Goal: Task Accomplishment & Management: Manage account settings

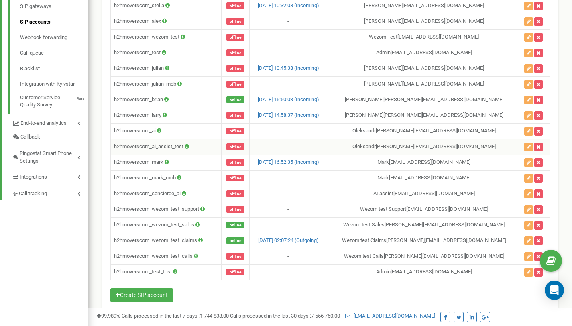
click at [173, 145] on td "h2hmoverscom_ai_assist_test" at bounding box center [166, 147] width 111 height 16
click at [171, 145] on td "h2hmoverscom_ai_assist_test" at bounding box center [166, 147] width 111 height 16
copy td "h2hmoverscom_ai_assist_test"
click at [187, 146] on icon at bounding box center [187, 146] width 4 height 5
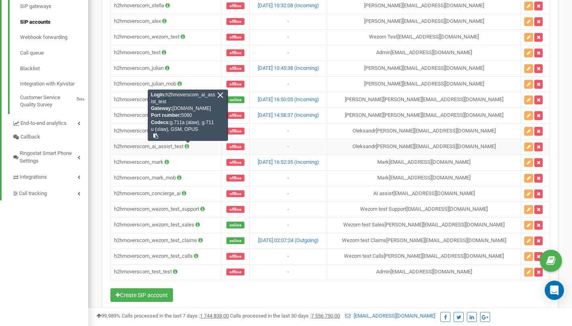
click at [167, 147] on td "h2hmoverscom_ai_assist_test Login: h2hmoverscom_ai_assist_test Gateway: [DOMAIN…" at bounding box center [166, 147] width 111 height 16
copy td "h2hmoverscom_ai_assist_test"
click at [221, 94] on div at bounding box center [220, 94] width 7 height 7
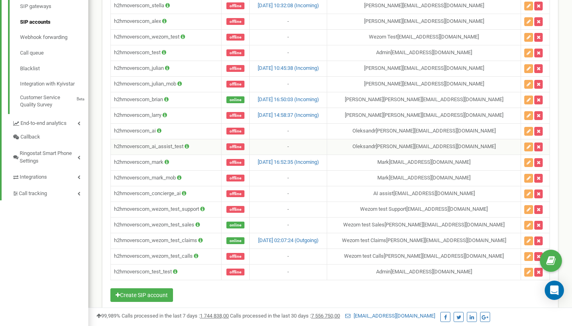
click at [179, 146] on td "h2hmoverscom_ai_assist_test" at bounding box center [166, 147] width 111 height 16
copy td "h2hmoverscom_ai_assist_test"
click at [189, 146] on icon at bounding box center [187, 146] width 4 height 5
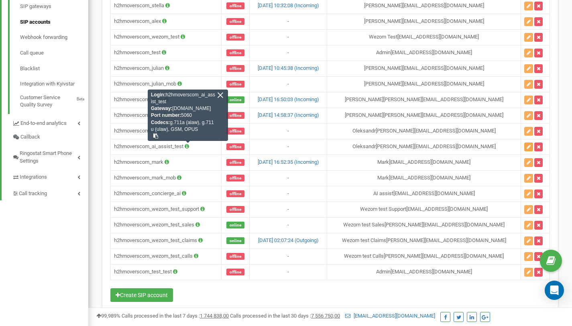
click at [526, 150] on button "button" at bounding box center [528, 146] width 9 height 9
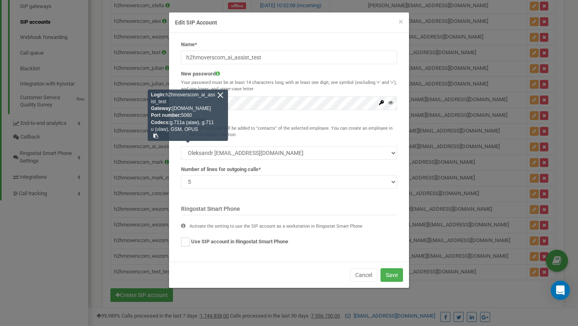
click at [220, 97] on div at bounding box center [220, 94] width 7 height 7
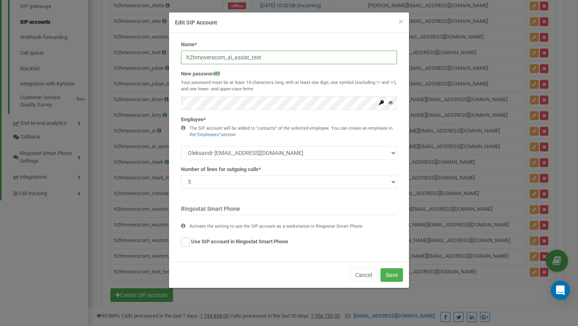
drag, startPoint x: 264, startPoint y: 56, endPoint x: 112, endPoint y: 56, distance: 152.4
click at [112, 56] on div "× Close Edit SIP Account Name* h2hmoverscom_ai_assist_test New password Your pa…" at bounding box center [289, 163] width 578 height 326
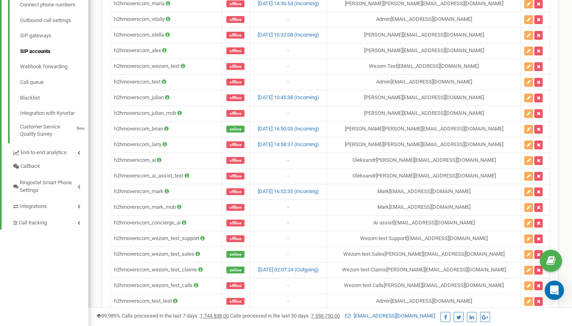
scroll to position [302, 0]
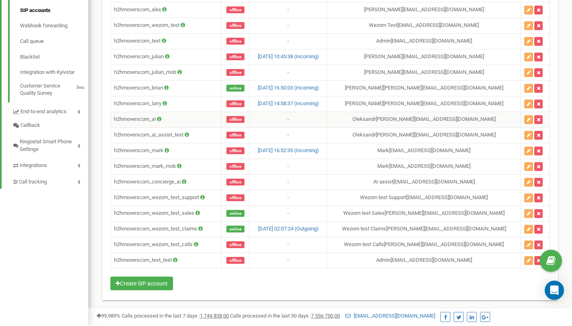
click at [161, 120] on icon at bounding box center [159, 118] width 4 height 5
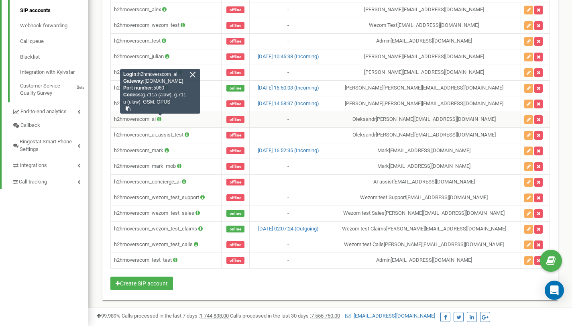
click at [161, 120] on icon at bounding box center [159, 118] width 4 height 5
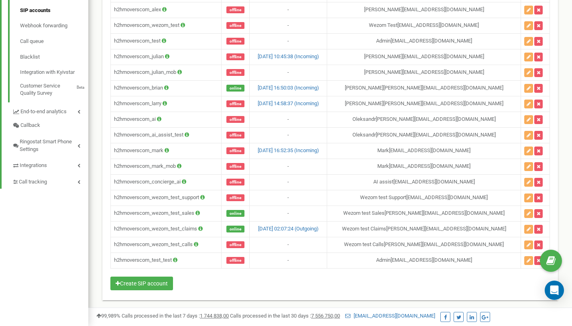
click at [188, 134] on icon at bounding box center [187, 134] width 4 height 5
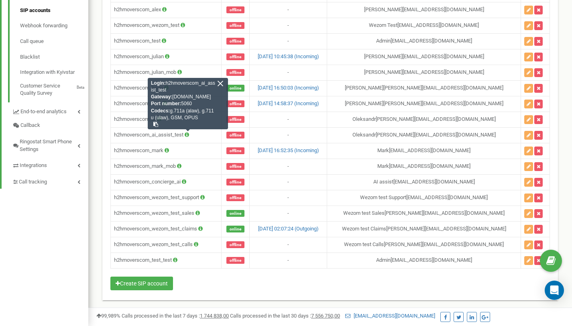
click at [188, 134] on icon at bounding box center [187, 134] width 4 height 5
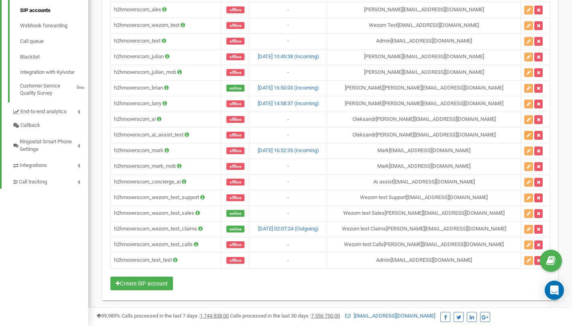
click at [527, 133] on icon "button" at bounding box center [528, 135] width 4 height 5
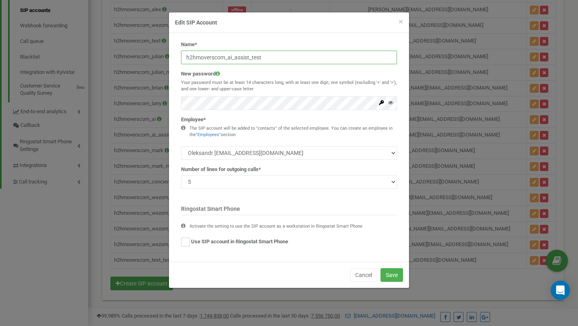
click at [272, 59] on input "h2hmoverscom_ai_assist_test" at bounding box center [289, 58] width 216 height 14
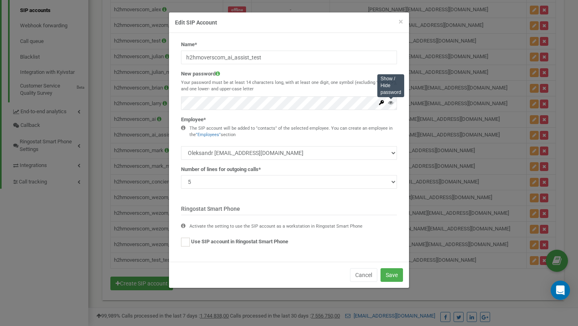
click at [392, 102] on icon at bounding box center [390, 102] width 5 height 5
click at [396, 275] on button "Save" at bounding box center [391, 275] width 22 height 14
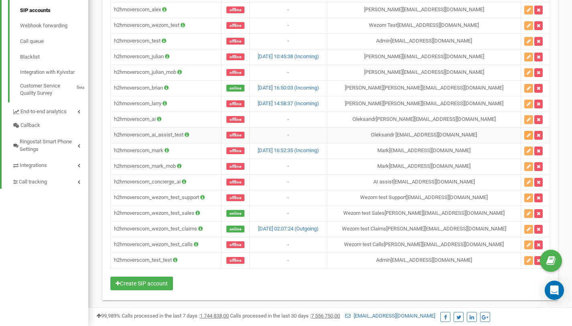
click at [526, 134] on icon "button" at bounding box center [528, 135] width 4 height 5
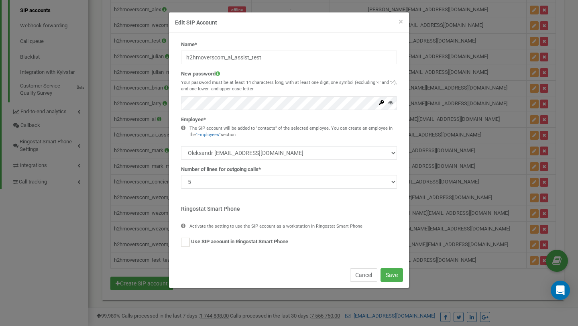
click at [364, 275] on button "Cancel" at bounding box center [363, 275] width 27 height 14
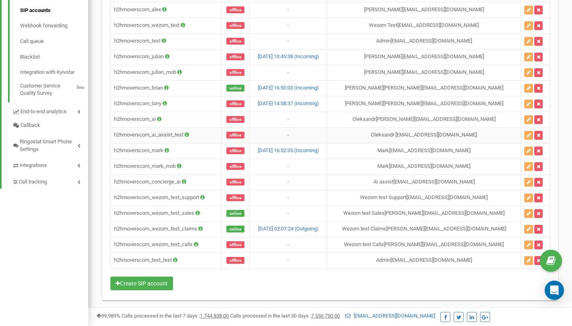
click at [187, 133] on icon at bounding box center [187, 134] width 4 height 5
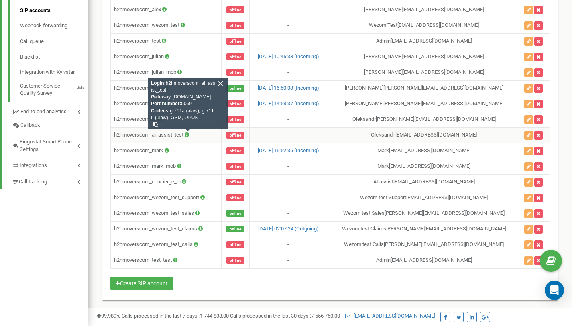
drag, startPoint x: 211, startPoint y: 96, endPoint x: 174, endPoint y: 97, distance: 36.5
click at [174, 97] on div "Login: h2hmoverscom_ai_assist_test Gateway: [DOMAIN_NAME] Port number: 5060 Cod…" at bounding box center [188, 103] width 80 height 51
copy div "[DOMAIN_NAME]"
click at [219, 85] on div at bounding box center [220, 83] width 7 height 7
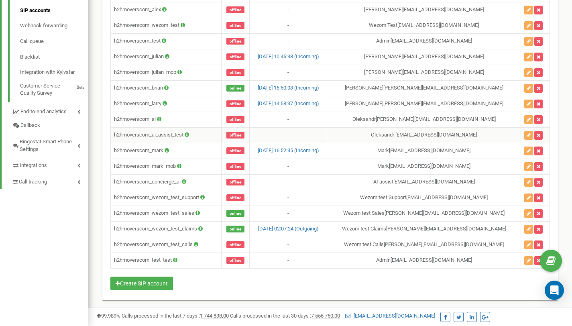
click at [188, 134] on icon at bounding box center [187, 134] width 4 height 5
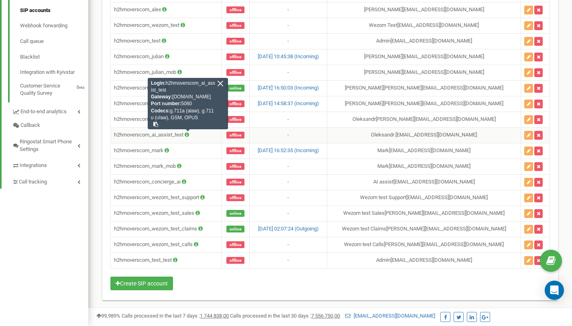
click at [187, 135] on icon at bounding box center [187, 134] width 4 height 5
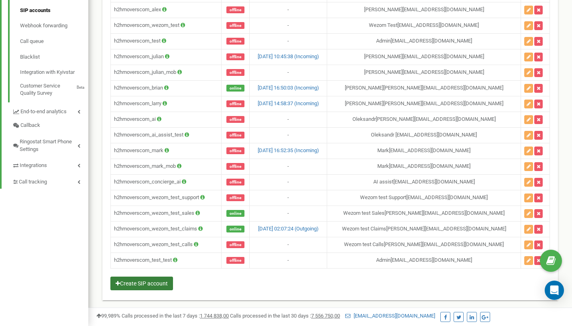
click at [162, 282] on button "Create SIP account" at bounding box center [141, 283] width 63 height 14
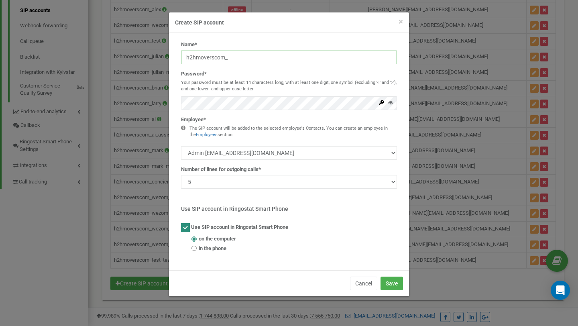
click at [219, 58] on input "h2hmoverscom_" at bounding box center [289, 58] width 216 height 14
click at [254, 56] on input "h2hmoverscom_ai_assist_test" at bounding box center [289, 58] width 216 height 14
click at [275, 56] on input "h2hmoverscom_ai_assist_test" at bounding box center [289, 58] width 216 height 14
type input "h2hmoverscom_ai_assist_new"
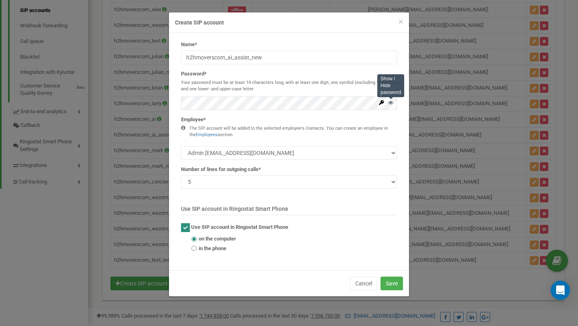
click at [388, 102] on icon at bounding box center [390, 102] width 5 height 5
click at [395, 77] on div "Password* Your password must be at least 14 characters long, with at least one …" at bounding box center [289, 90] width 216 height 40
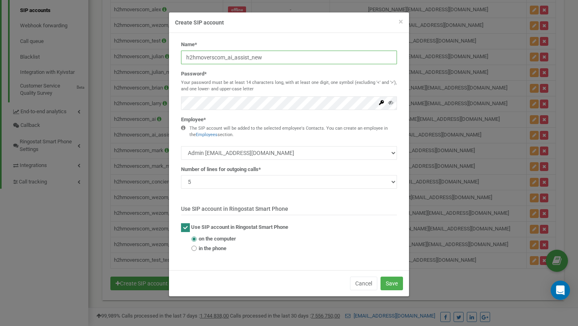
click at [277, 54] on input "h2hmoverscom_ai_assist_new" at bounding box center [289, 58] width 216 height 14
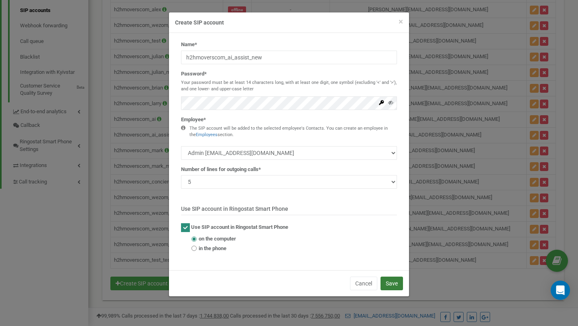
click at [390, 280] on button "Save" at bounding box center [391, 283] width 22 height 14
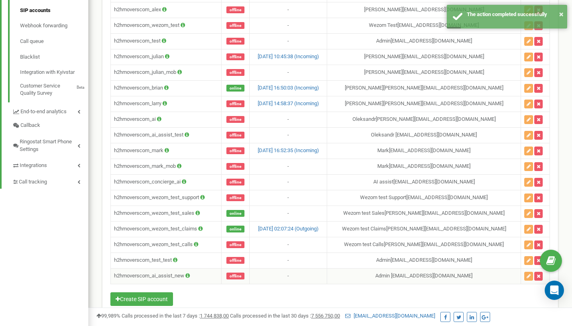
click at [188, 274] on icon at bounding box center [187, 275] width 4 height 5
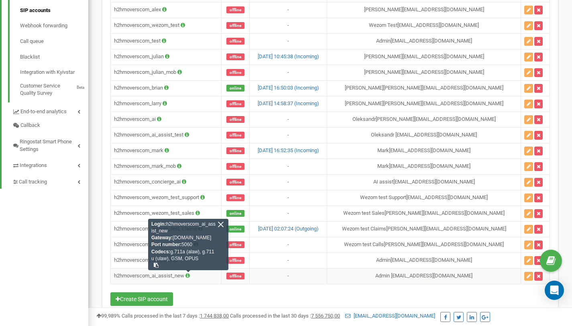
click at [222, 224] on div at bounding box center [220, 224] width 7 height 7
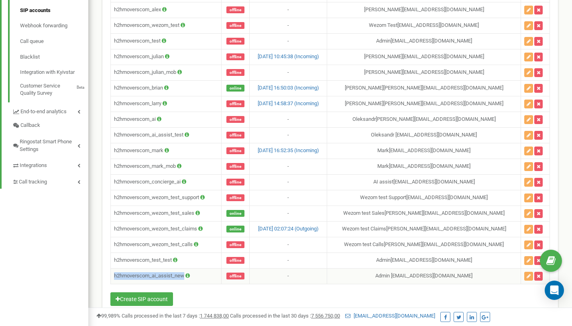
drag, startPoint x: 185, startPoint y: 276, endPoint x: 113, endPoint y: 274, distance: 71.8
click at [113, 274] on td "h2hmoverscom_ai_assist_new" at bounding box center [166, 276] width 111 height 16
copy td "h2hmoverscom_ai_assist_new"
click at [278, 300] on div "Name Status Most recent call Assigned to h2hmoverscom_john offline - John [EMAI…" at bounding box center [329, 38] width 439 height 539
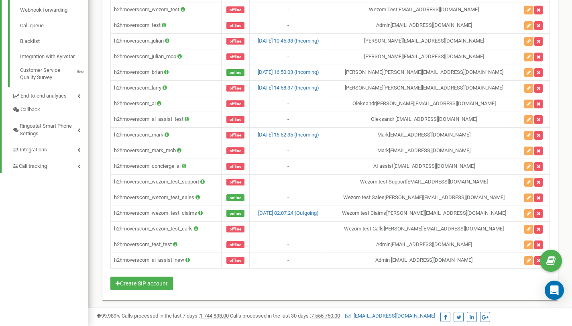
click at [190, 260] on icon at bounding box center [187, 259] width 4 height 5
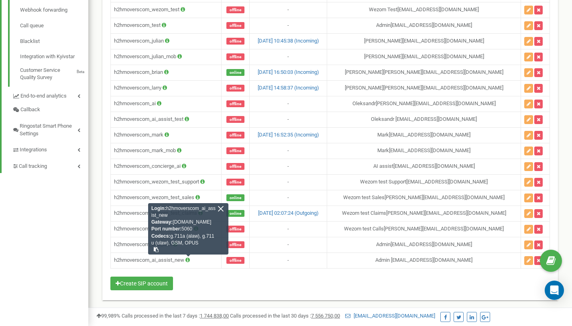
click at [190, 260] on icon at bounding box center [187, 259] width 4 height 5
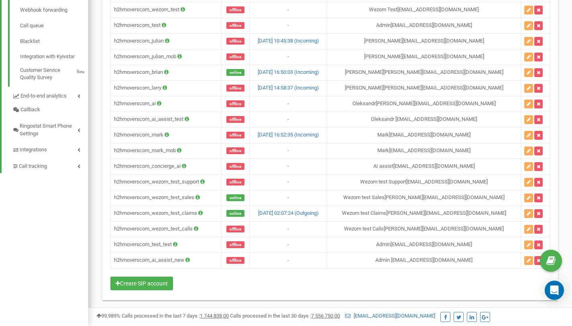
click at [190, 260] on icon at bounding box center [187, 259] width 4 height 5
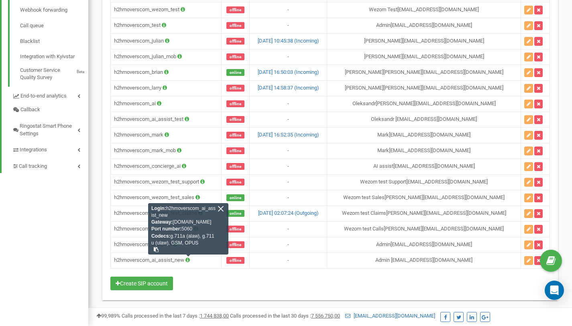
click at [190, 260] on icon at bounding box center [187, 259] width 4 height 5
